Goal: Task Accomplishment & Management: Use online tool/utility

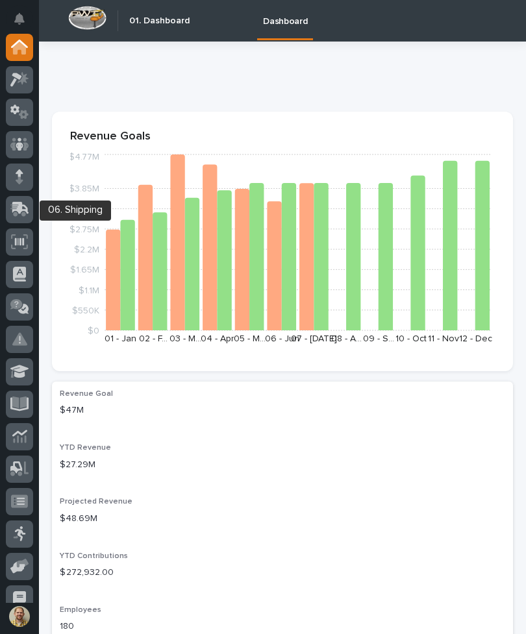
click at [19, 215] on icon at bounding box center [19, 209] width 19 height 15
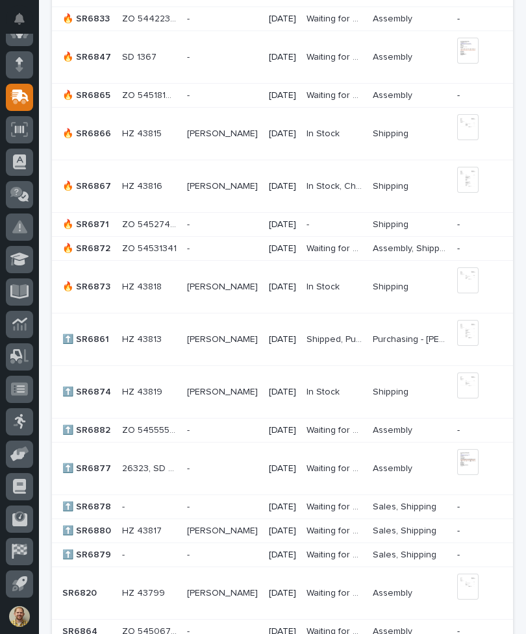
scroll to position [1368, 0]
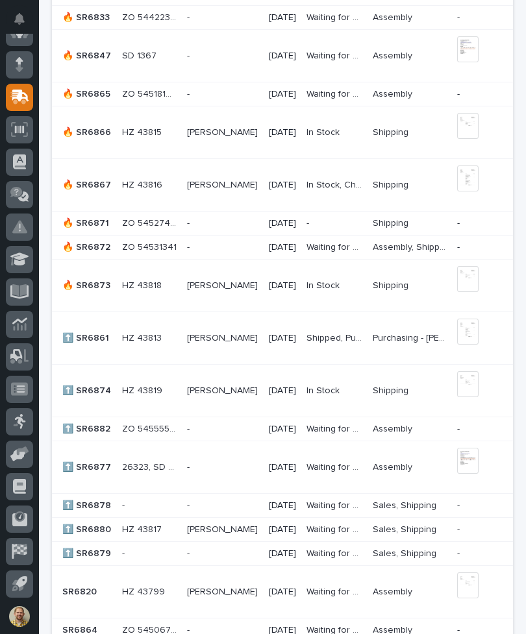
click at [96, 428] on div "⬆️ SR6882 ⬆️ SR6882" at bounding box center [86, 429] width 49 height 21
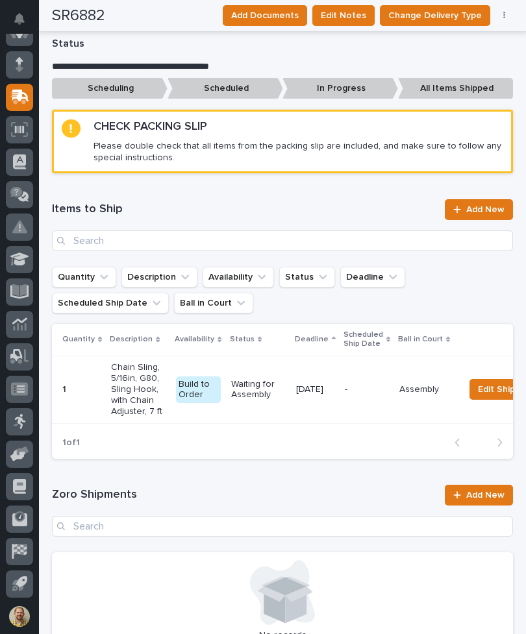
scroll to position [806, 0]
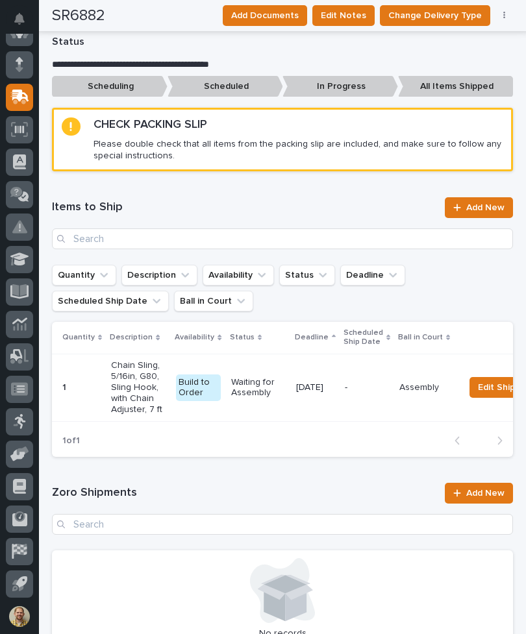
click at [477, 489] on span "Add New" at bounding box center [485, 493] width 38 height 9
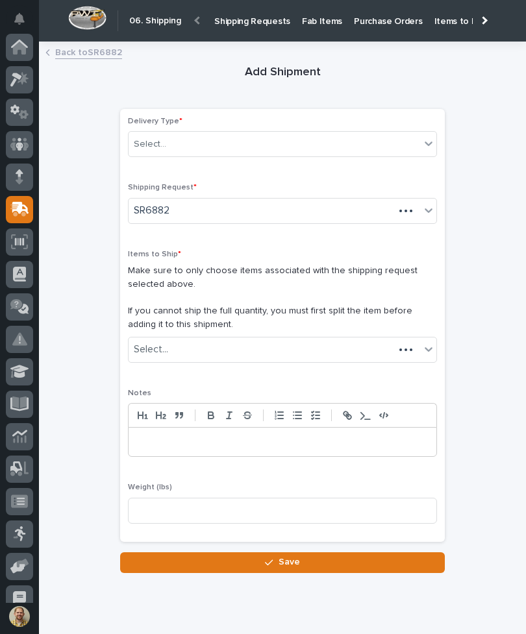
scroll to position [112, 0]
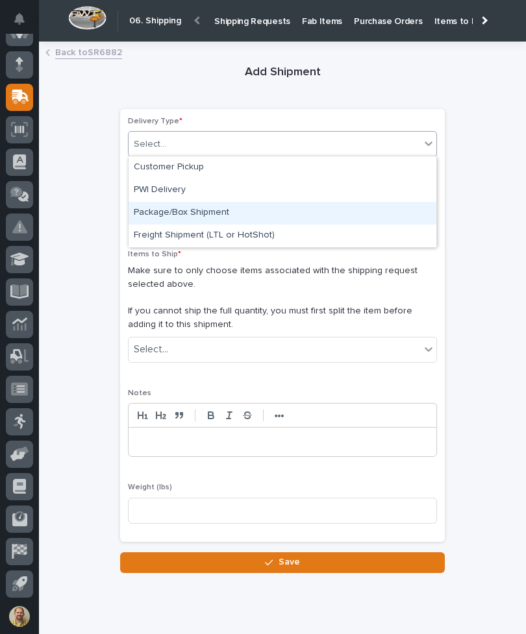
click at [393, 213] on div "Package/Box Shipment" at bounding box center [283, 213] width 308 height 23
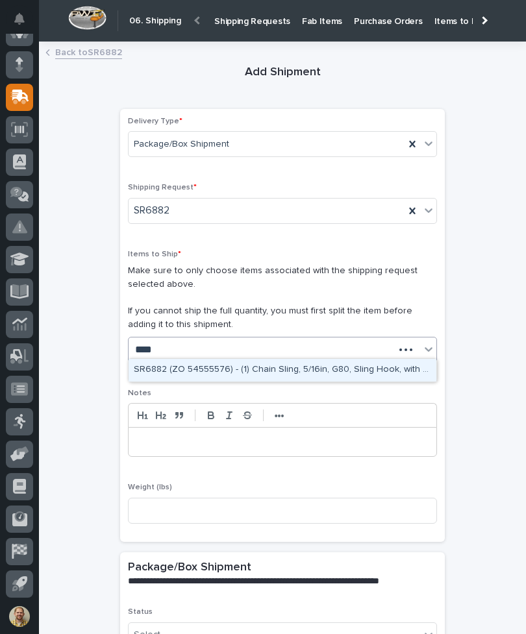
click at [383, 369] on div "SR6882 (ZO 54555576) - (1) Chain Sling, 5/16in, G80, Sling Hook, with Chain Adj…" at bounding box center [283, 370] width 308 height 23
type input "****"
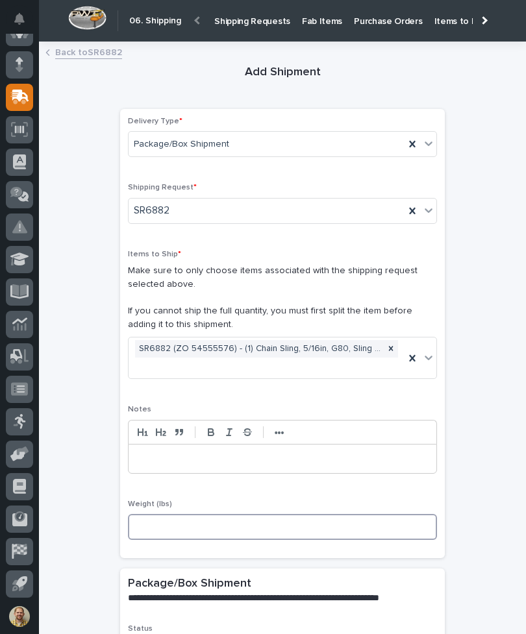
click at [371, 518] on input at bounding box center [282, 527] width 309 height 26
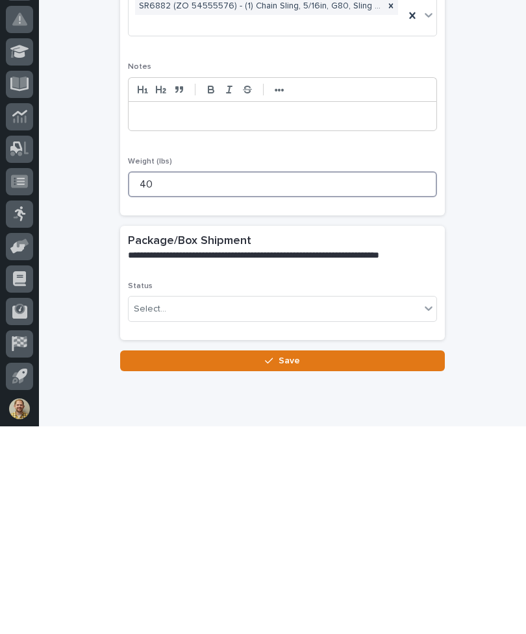
scroll to position [138, 0]
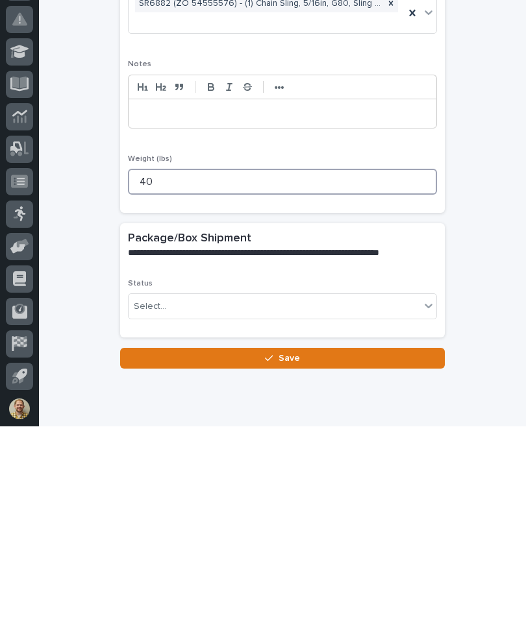
type input "40"
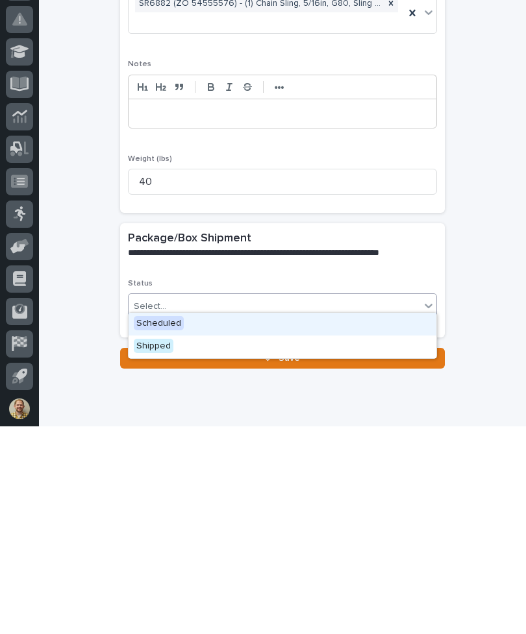
click at [413, 521] on div "Scheduled" at bounding box center [283, 532] width 308 height 23
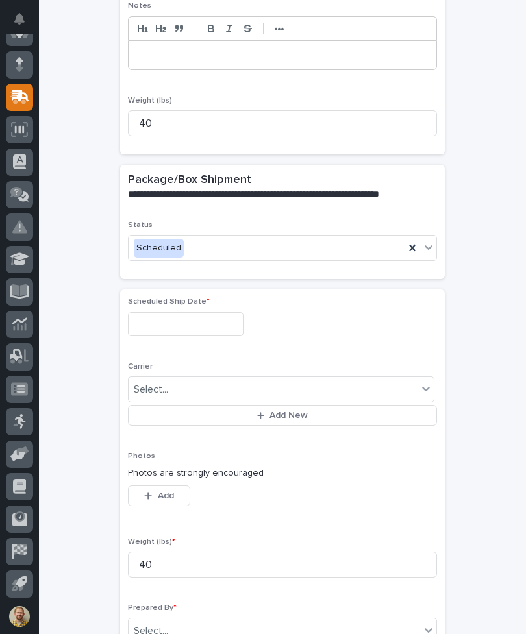
scroll to position [462, 0]
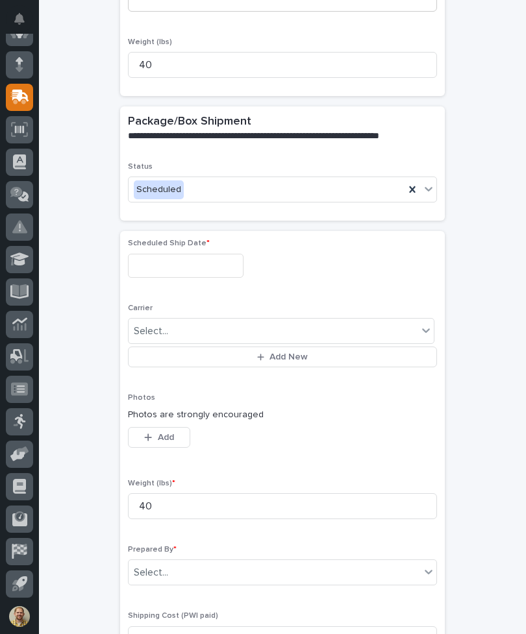
click at [145, 254] on input "text" at bounding box center [186, 266] width 116 height 24
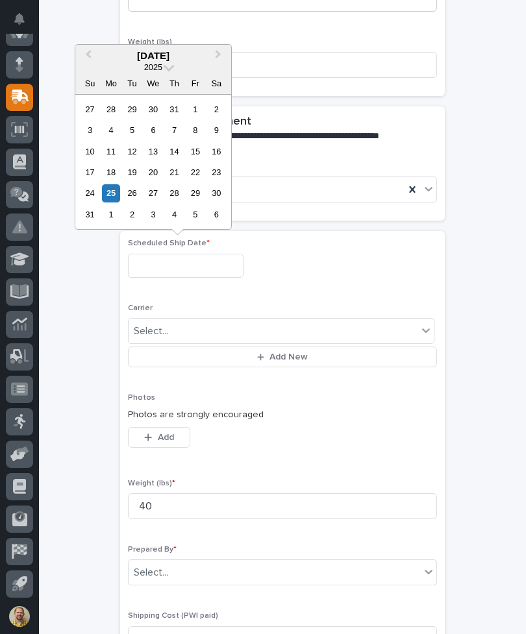
click at [112, 191] on div "25" at bounding box center [111, 193] width 18 height 18
type input "**********"
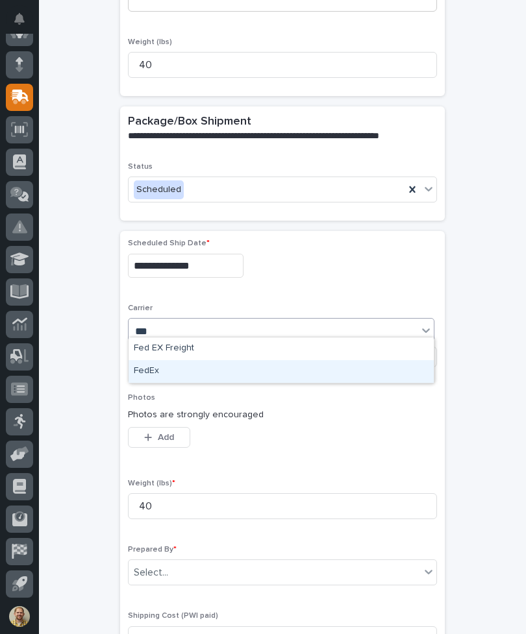
click at [399, 372] on div "FedEx" at bounding box center [281, 371] width 305 height 23
type input "***"
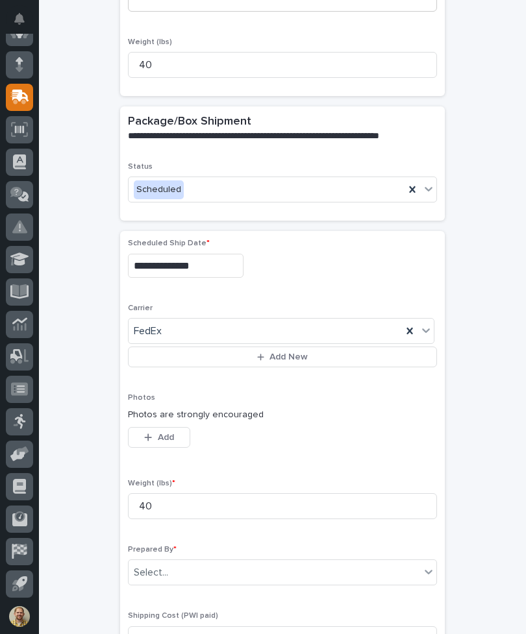
click at [159, 432] on span "Add" at bounding box center [166, 438] width 16 height 12
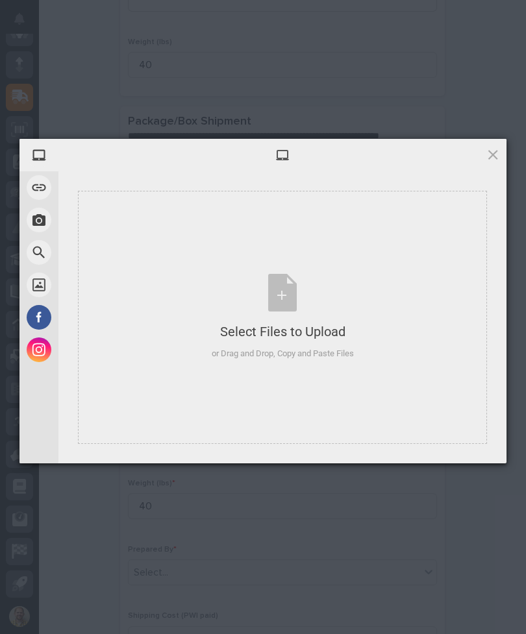
click at [421, 411] on div "Select Files to Upload or Drag and Drop, Copy and Paste Files" at bounding box center [282, 317] width 409 height 253
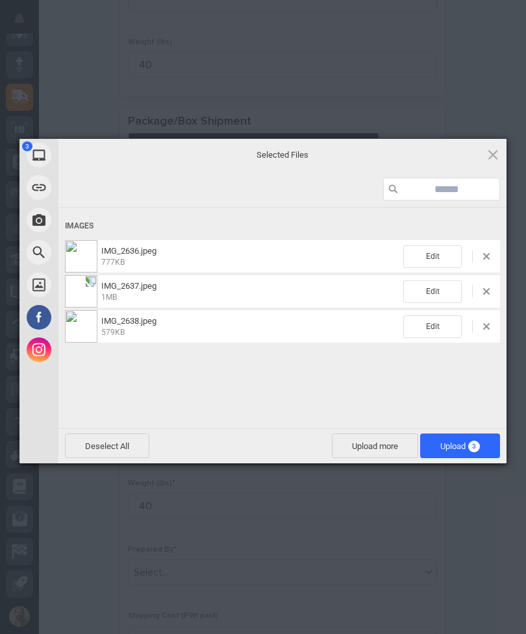
click at [378, 444] on span "Upload more" at bounding box center [375, 446] width 86 height 25
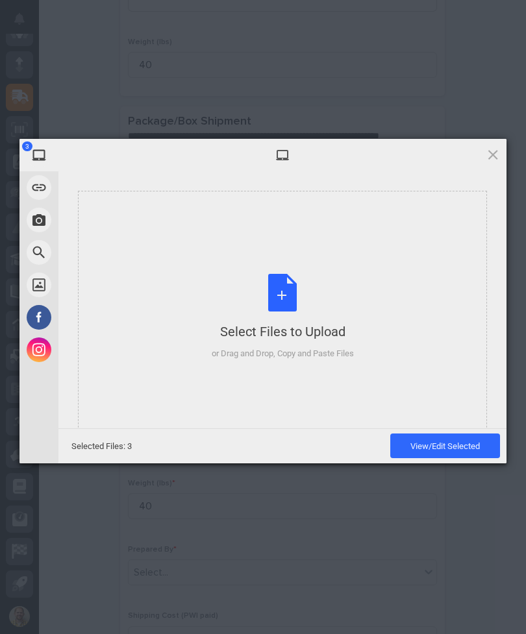
click at [399, 352] on div "Select Files to Upload or Drag and Drop, Copy and Paste Files" at bounding box center [282, 317] width 409 height 253
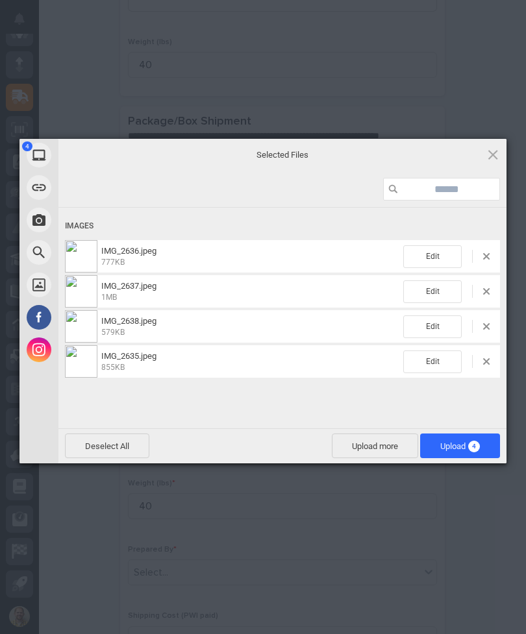
click at [458, 445] on span "Upload 4" at bounding box center [460, 446] width 40 height 10
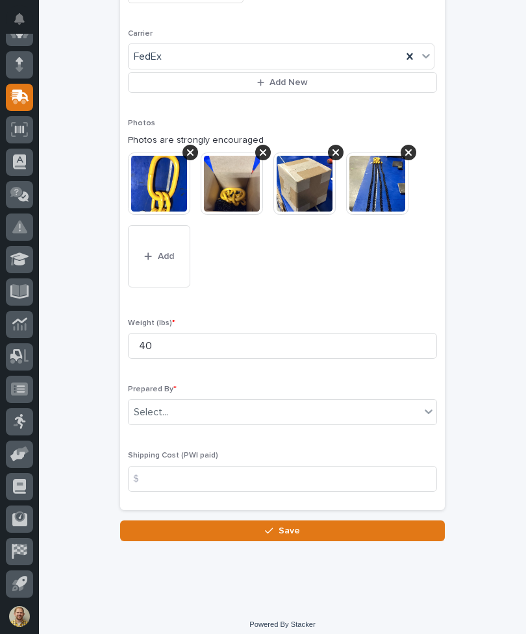
scroll to position [736, 0]
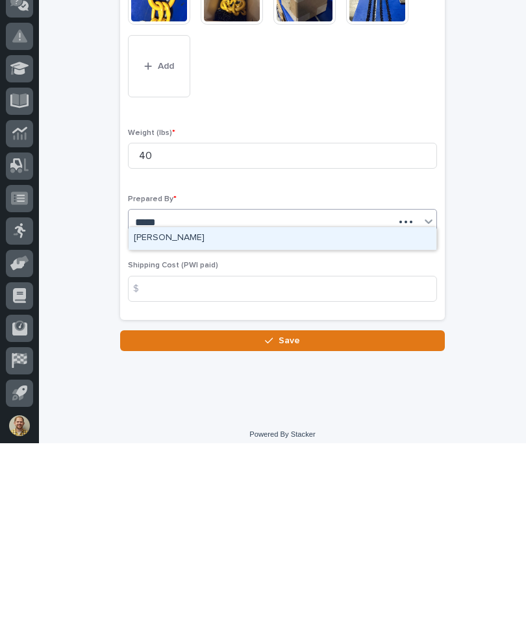
type input "*****"
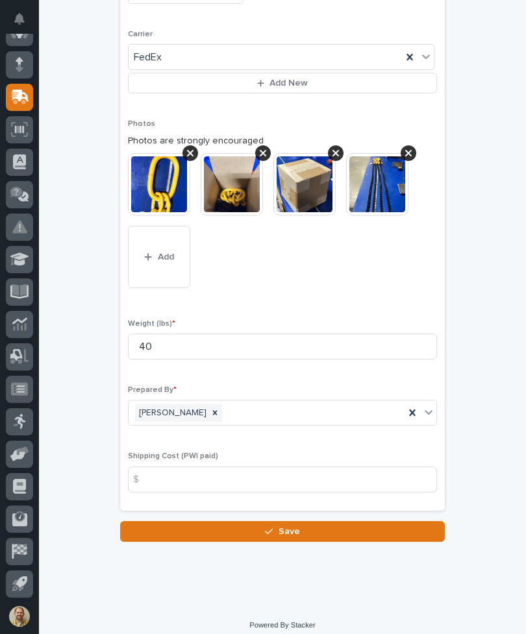
click at [392, 527] on button "Save" at bounding box center [282, 531] width 325 height 21
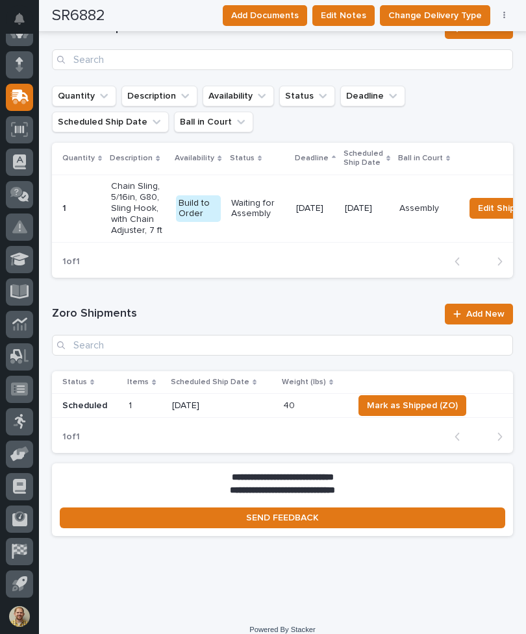
scroll to position [984, 0]
